Goal: Task Accomplishment & Management: Manage account settings

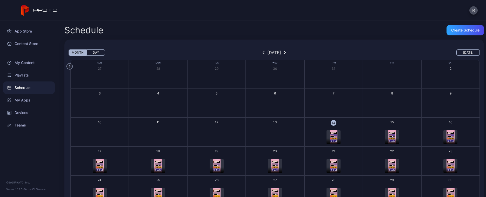
scroll to position [46, 0]
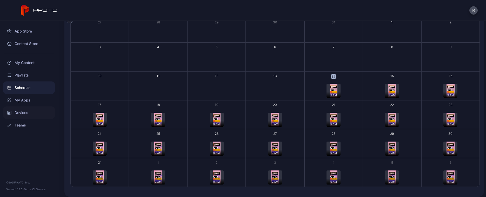
click at [28, 111] on div "Devices" at bounding box center [29, 112] width 52 height 12
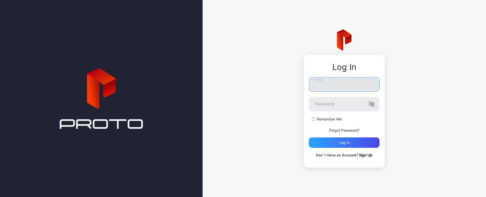
click at [337, 83] on input "Email" at bounding box center [344, 84] width 71 height 15
type input "**********"
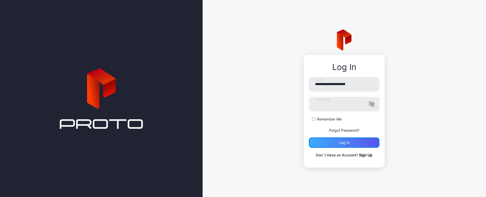
click at [344, 140] on div "Log in" at bounding box center [344, 142] width 11 height 4
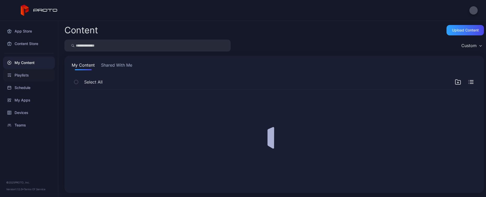
click at [29, 76] on div "Playlists" at bounding box center [29, 75] width 52 height 12
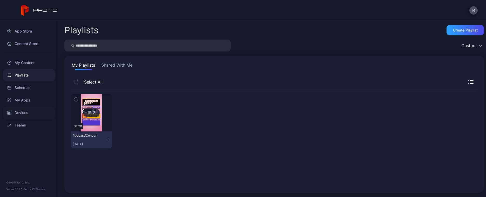
click at [29, 112] on div "Devices" at bounding box center [29, 112] width 52 height 12
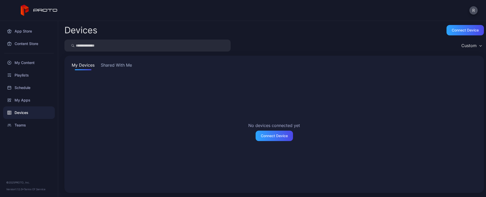
click at [113, 67] on button "Shared With Me" at bounding box center [116, 66] width 33 height 8
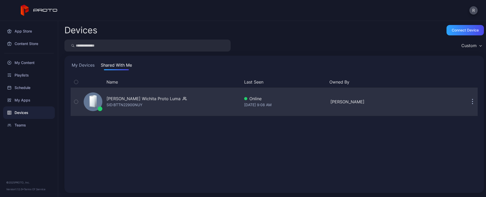
click at [77, 101] on icon "button" at bounding box center [76, 102] width 4 height 6
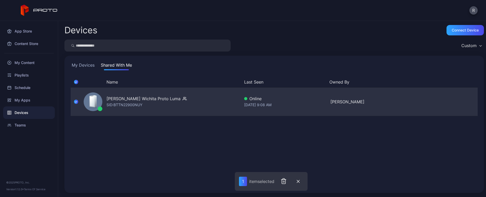
click at [272, 103] on div "[DATE] 9:08 AM" at bounding box center [285, 105] width 82 height 6
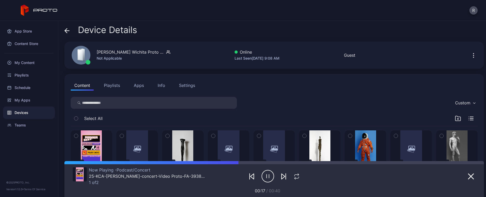
scroll to position [7, 0]
